Goal: Information Seeking & Learning: Learn about a topic

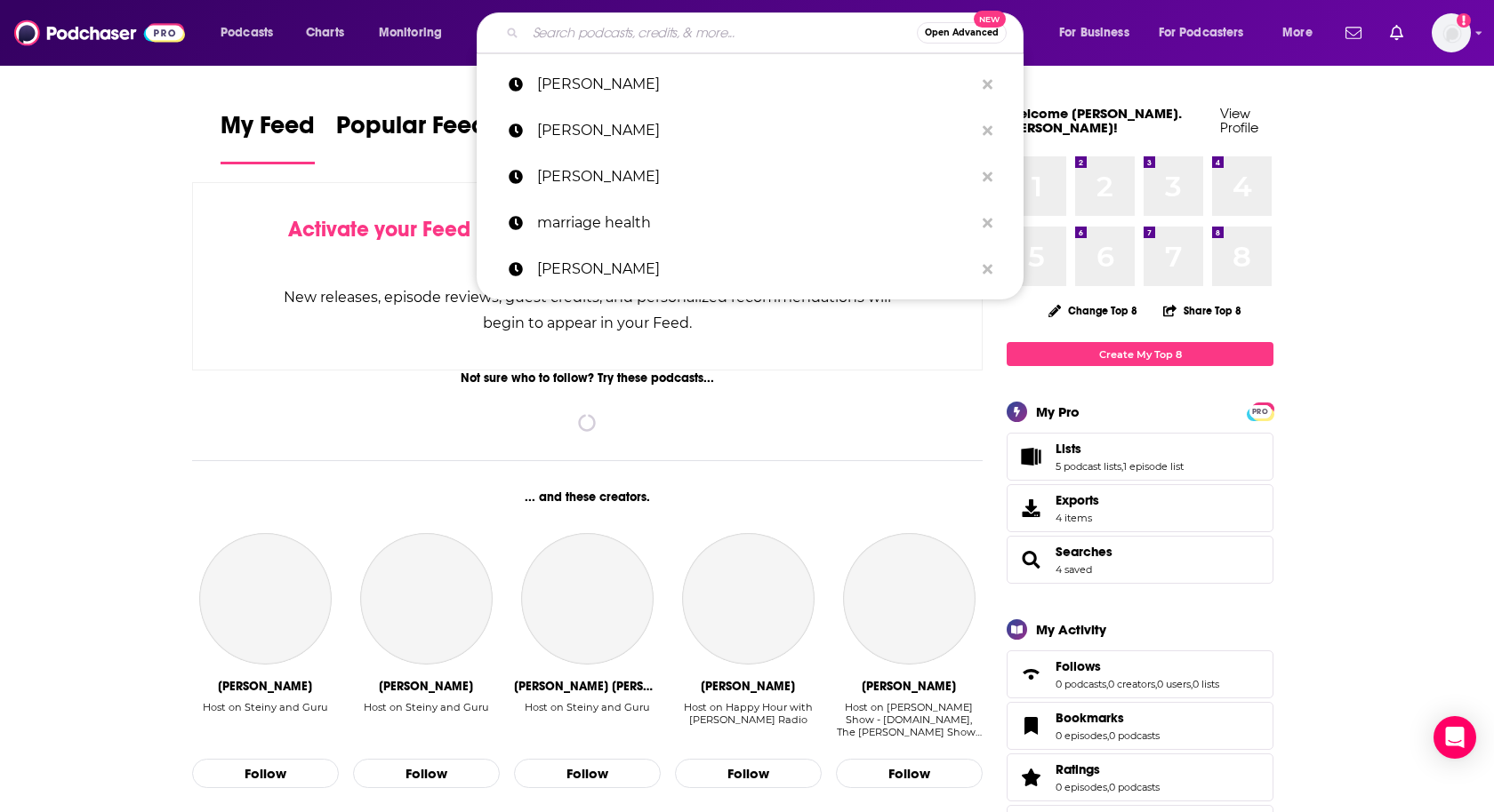
click at [570, 38] on input "Search podcasts, credits, & more..." at bounding box center [721, 33] width 391 height 29
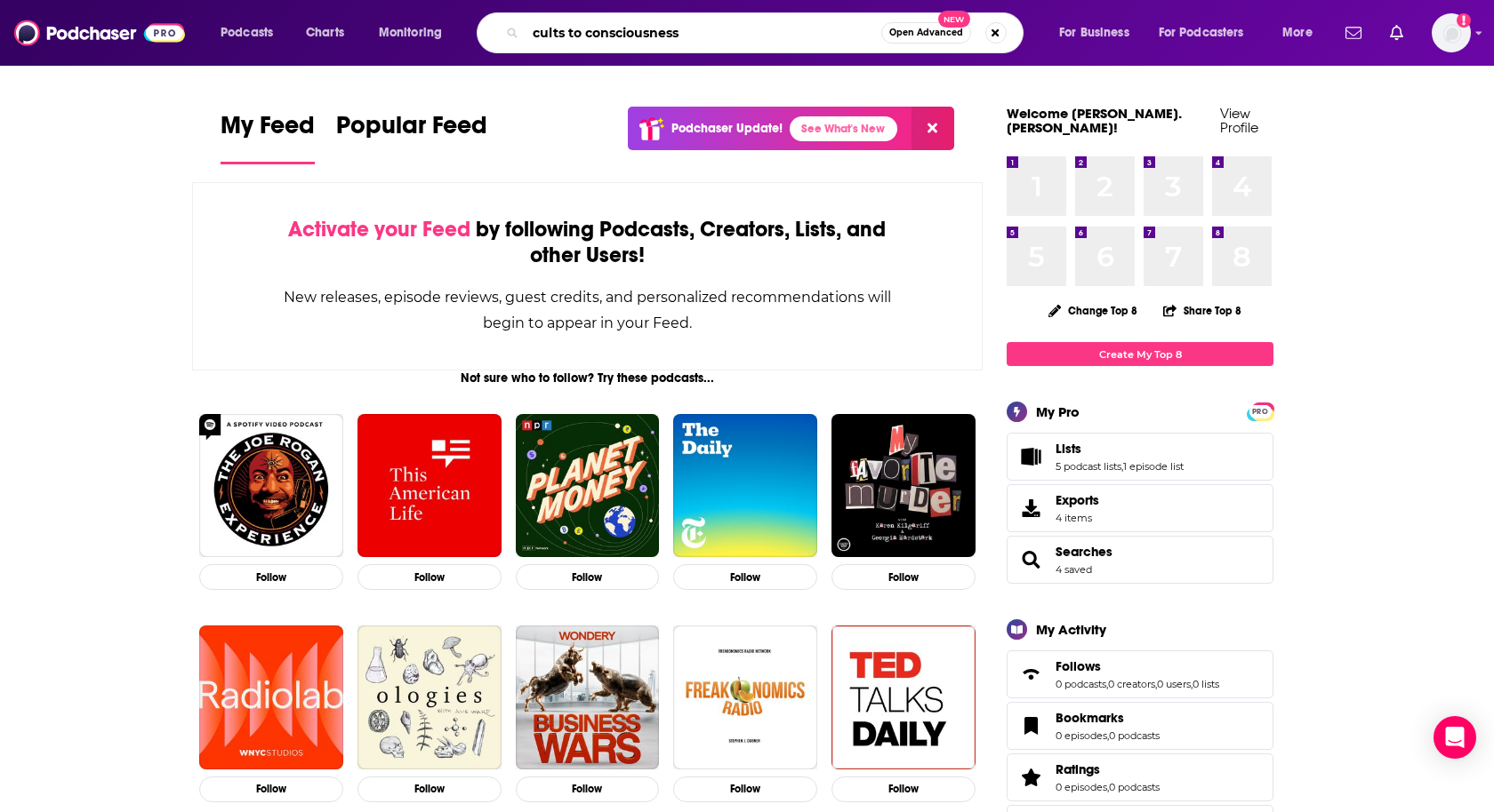
type input "cults to consciousness"
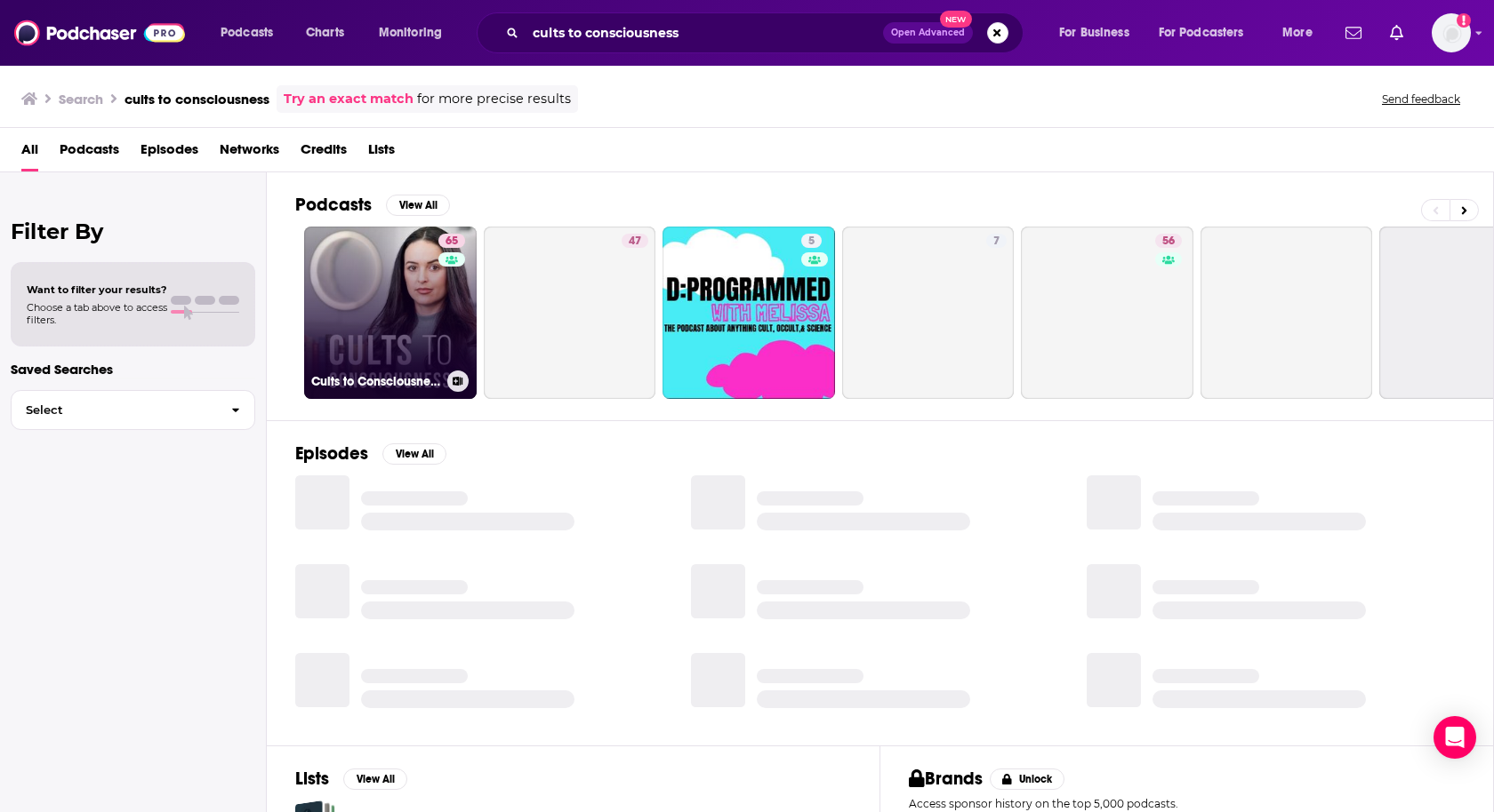
click at [367, 280] on link "65 Cults to Consciousness" at bounding box center [391, 313] width 173 height 173
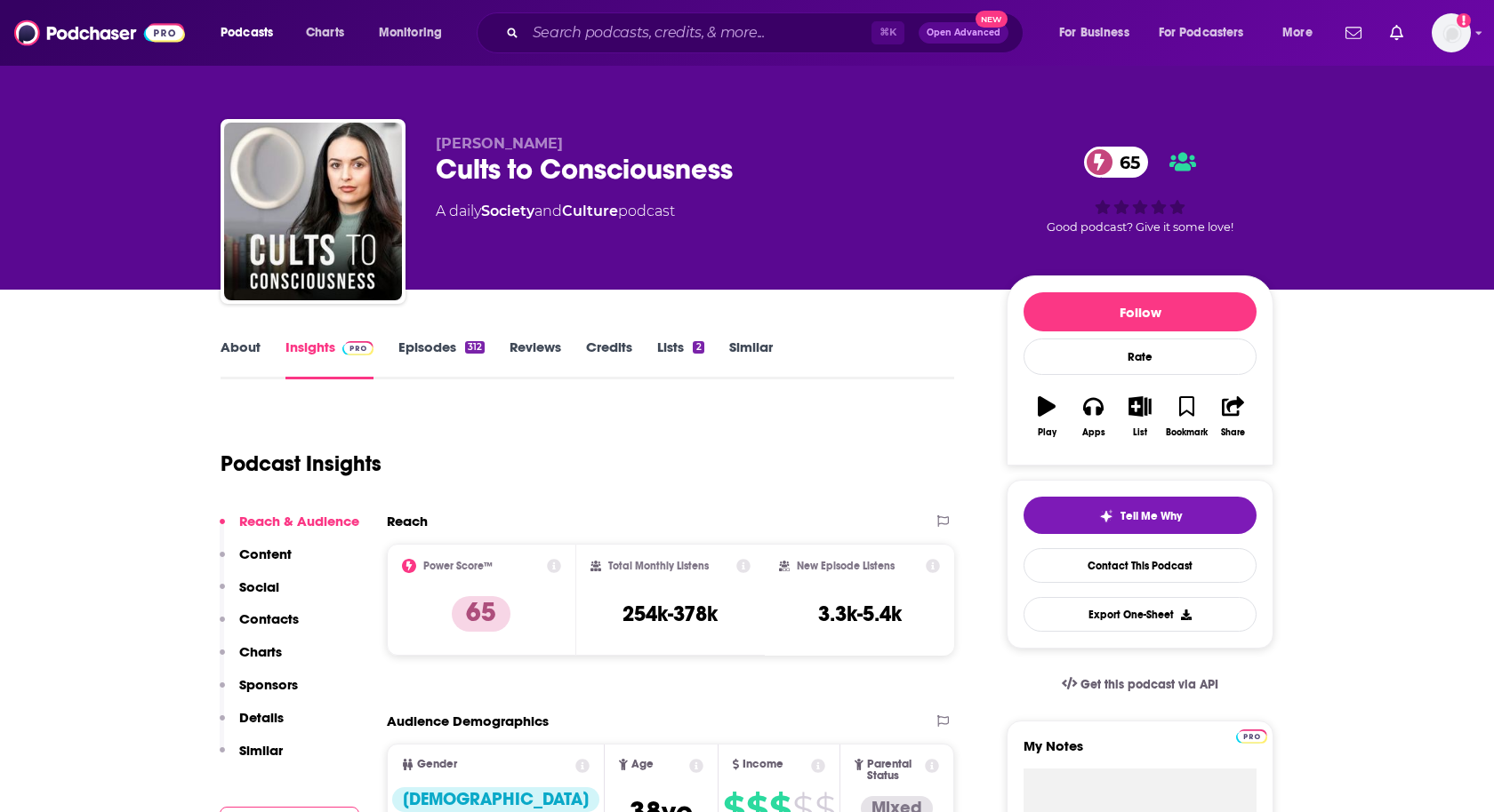
click at [236, 337] on div "About Insights Episodes 312 Reviews Credits Lists 2 Similar" at bounding box center [587, 357] width 734 height 43
click at [238, 345] on link "About" at bounding box center [240, 358] width 40 height 41
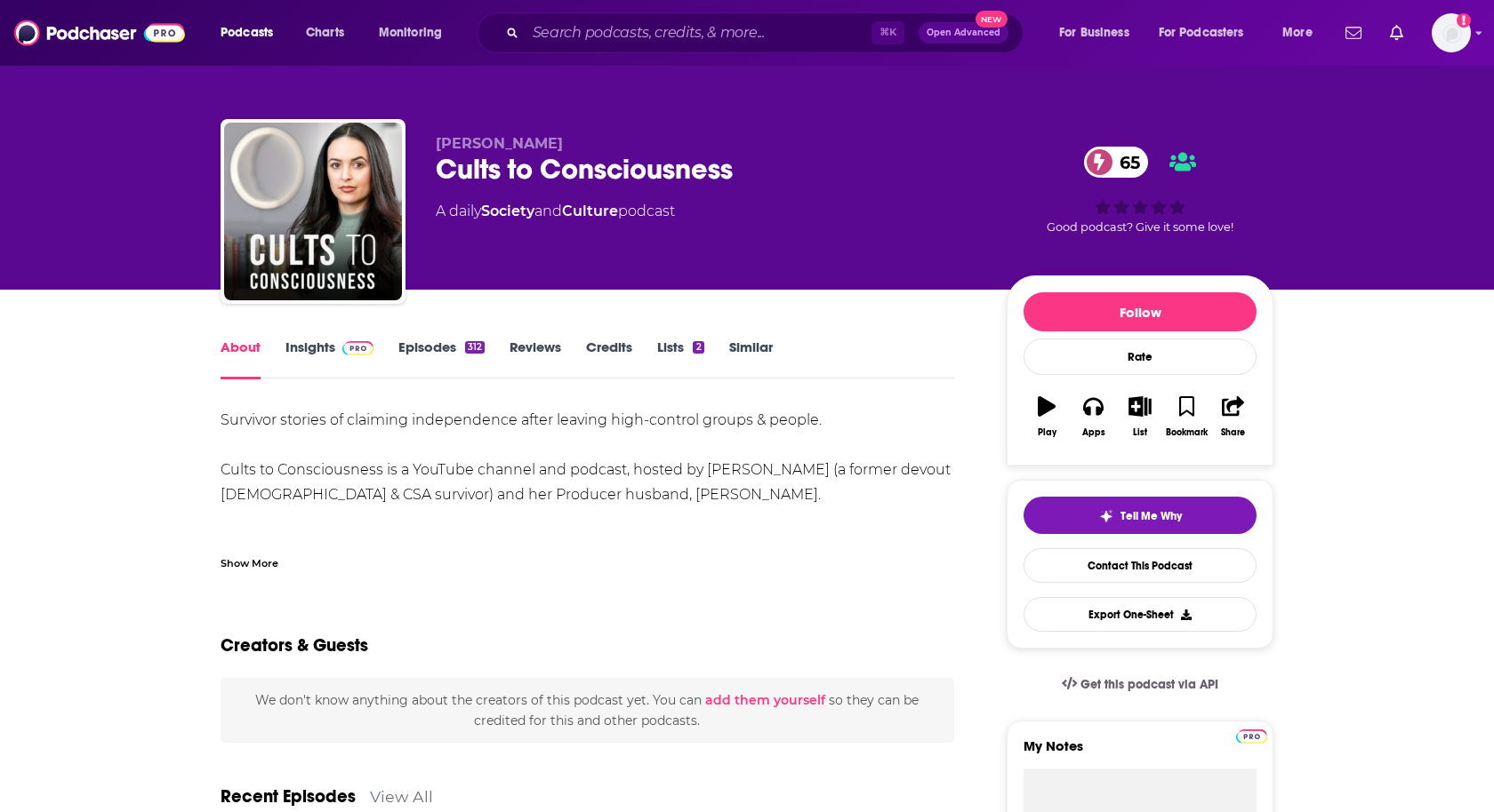
click at [240, 568] on div "Show More" at bounding box center [249, 562] width 58 height 17
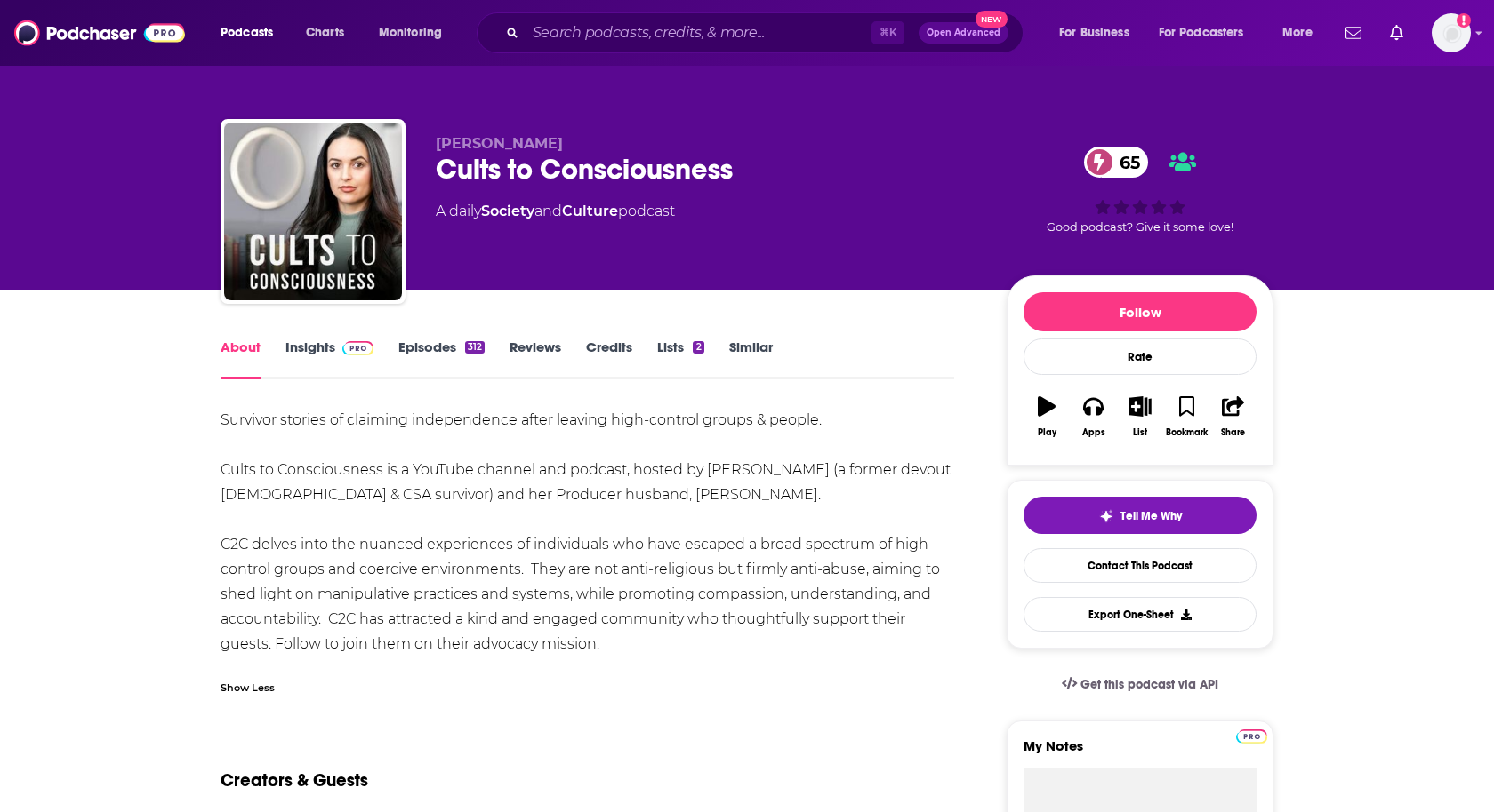
drag, startPoint x: 204, startPoint y: 412, endPoint x: 628, endPoint y: 636, distance: 479.5
copy div "Survivor stories of claiming independence after leaving high-control groups & p…"
click at [1454, 44] on img "Logged in as heidi.egloff" at bounding box center [1451, 32] width 39 height 39
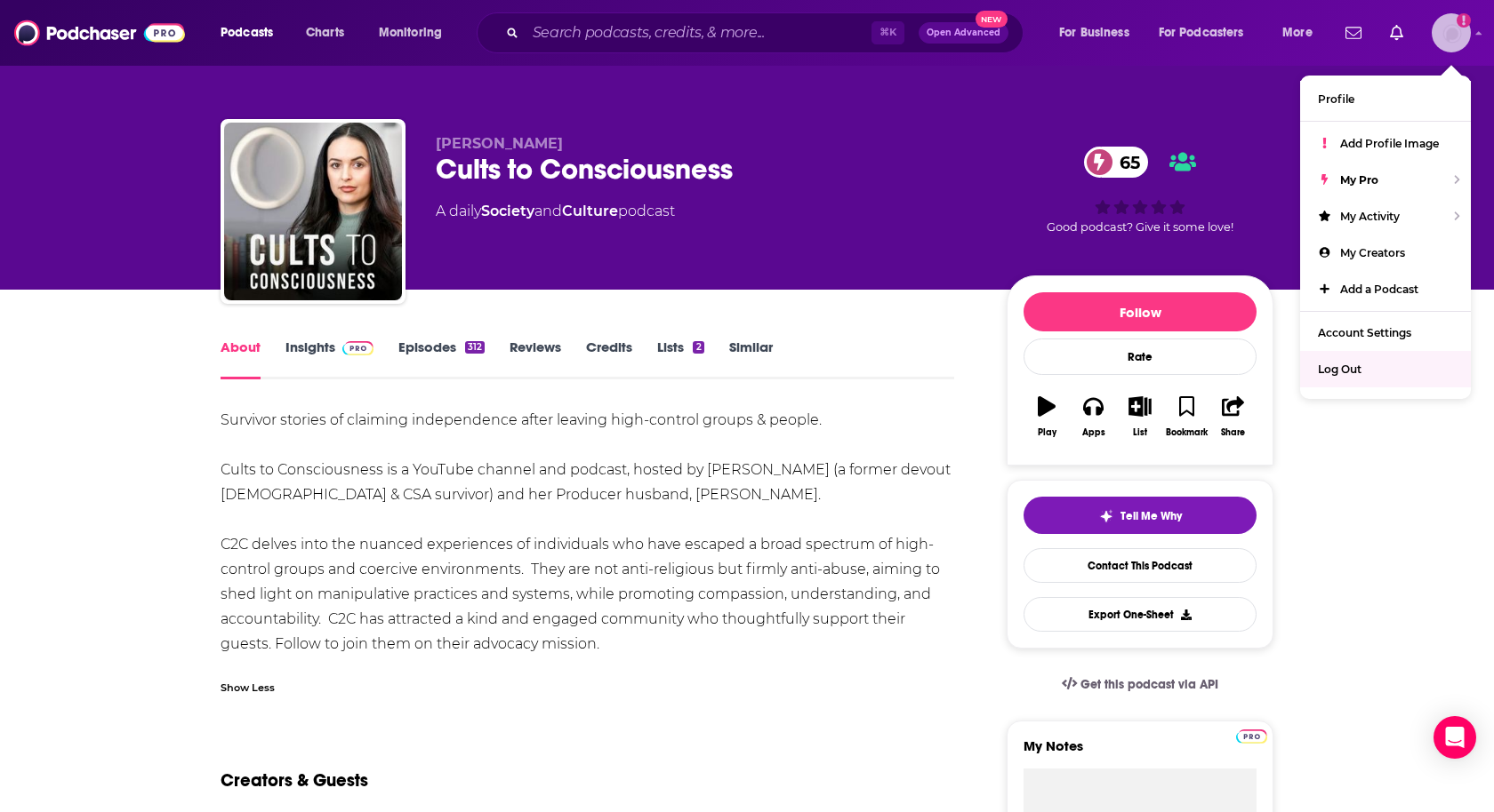
click at [1338, 366] on span "Log Out" at bounding box center [1339, 369] width 43 height 14
